Goal: Task Accomplishment & Management: Check status

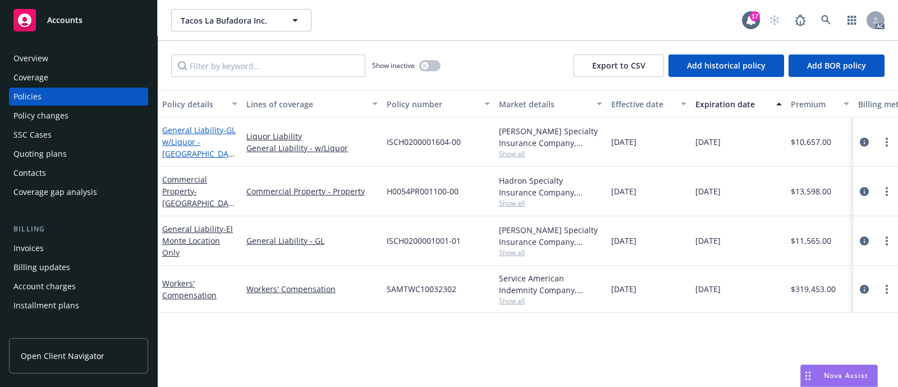
click at [171, 150] on span "- GL w/Liquor - [GEOGRAPHIC_DATA] Location" at bounding box center [199, 148] width 74 height 46
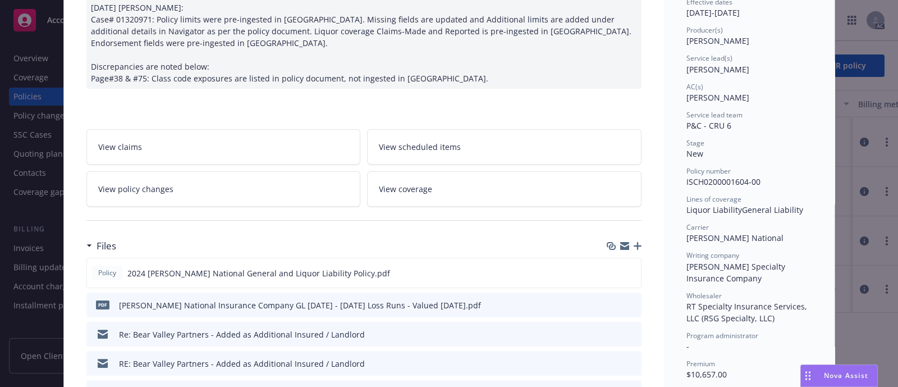
scroll to position [124, 0]
click at [630, 268] on button "preview file" at bounding box center [630, 271] width 12 height 10
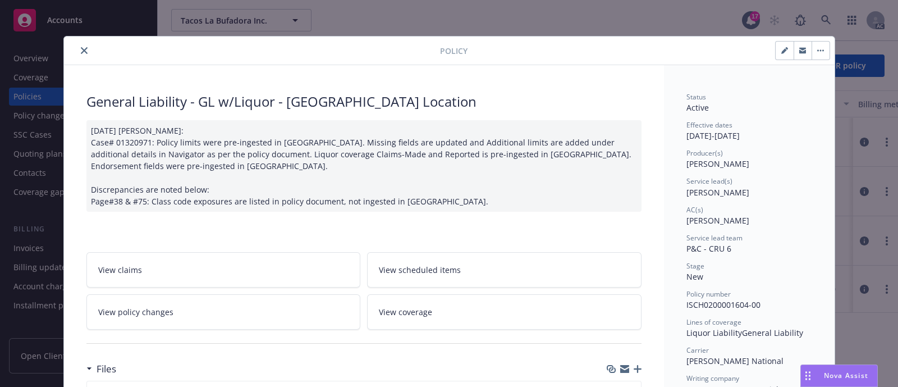
click at [81, 49] on icon "close" at bounding box center [84, 50] width 7 height 7
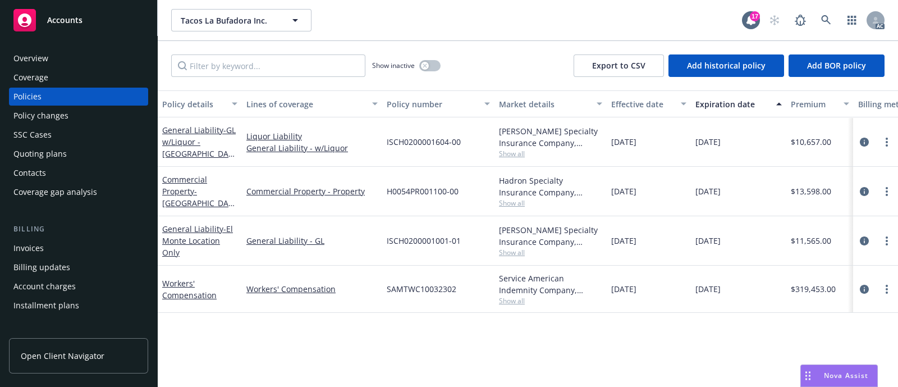
click at [54, 148] on div "Quoting plans" at bounding box center [39, 154] width 53 height 18
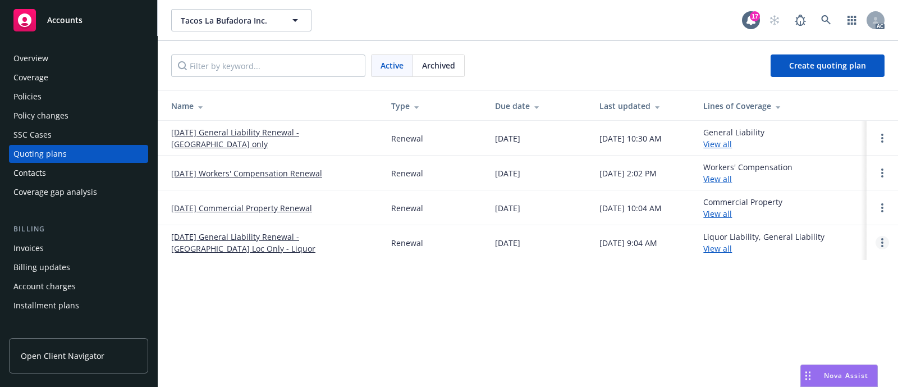
click at [884, 240] on link "Open options" at bounding box center [882, 242] width 13 height 13
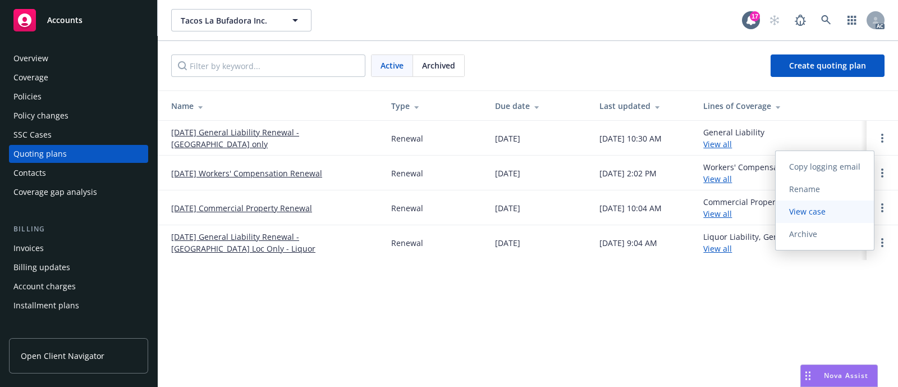
click at [813, 210] on span "View case" at bounding box center [807, 211] width 63 height 11
